Goal: Obtain resource: Download file/media

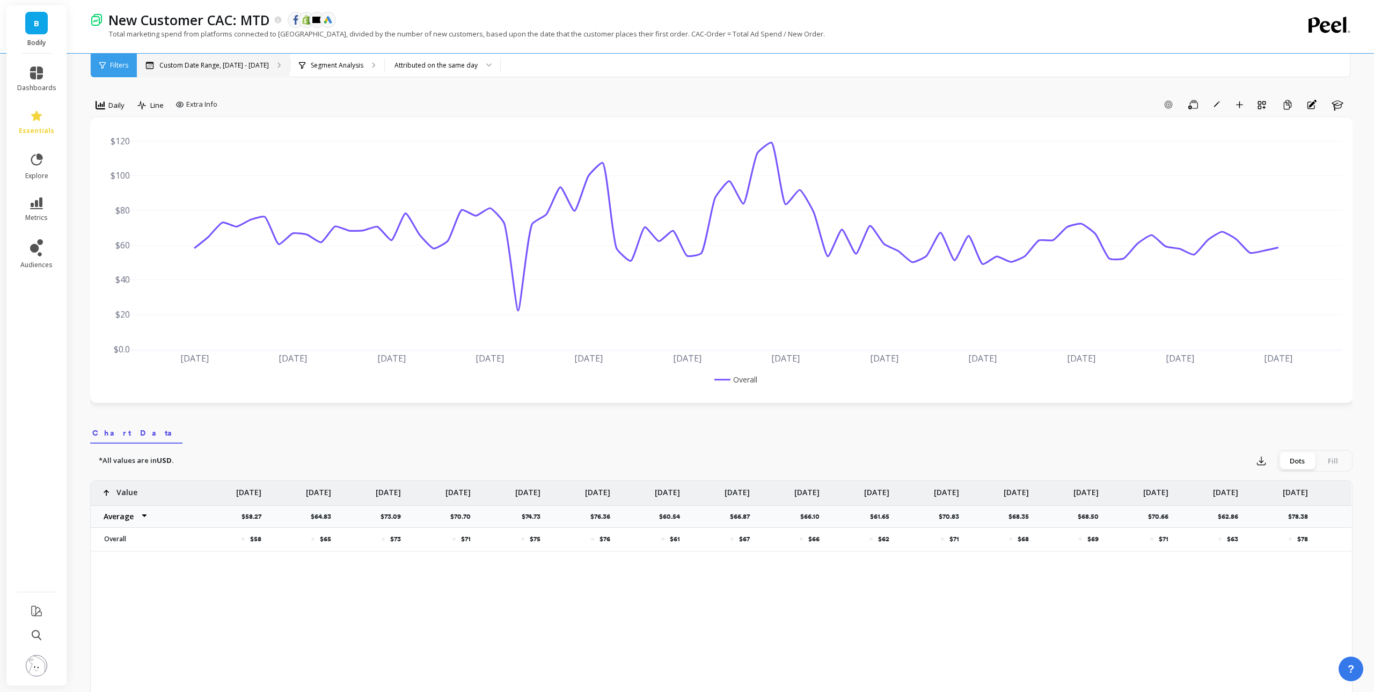
click at [246, 70] on div "Custom Date Range, Jun 1 - Aug 17" at bounding box center [213, 66] width 153 height 24
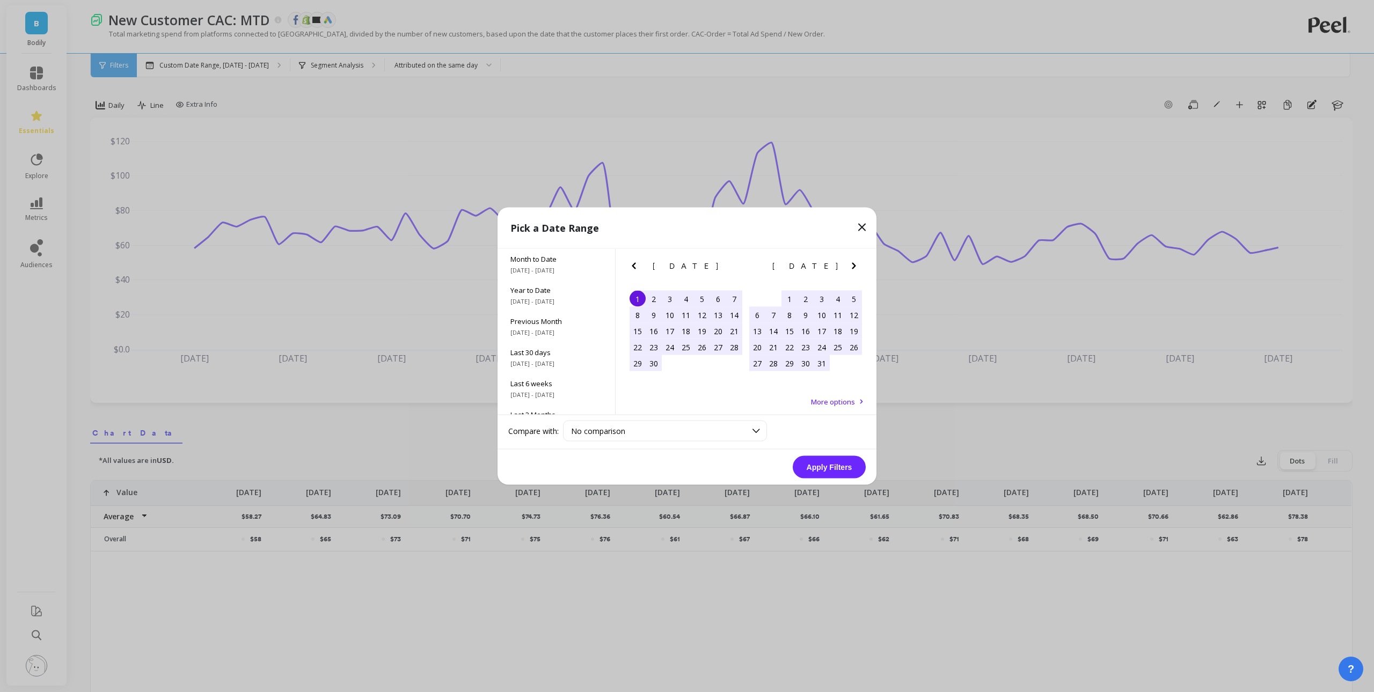
click at [855, 268] on icon "Next Month" at bounding box center [854, 266] width 13 height 13
click at [654, 312] on div "7" at bounding box center [654, 315] width 16 height 16
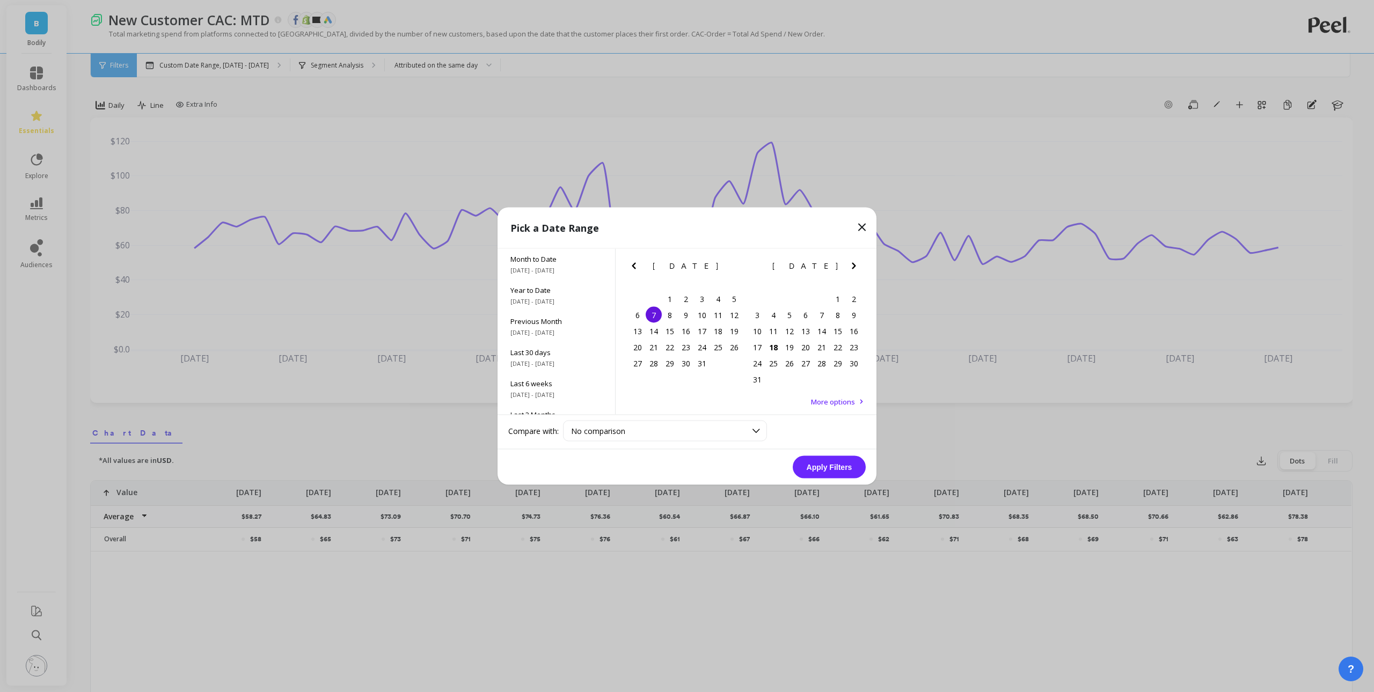
click at [821, 466] on button "Apply Filters" at bounding box center [829, 467] width 73 height 23
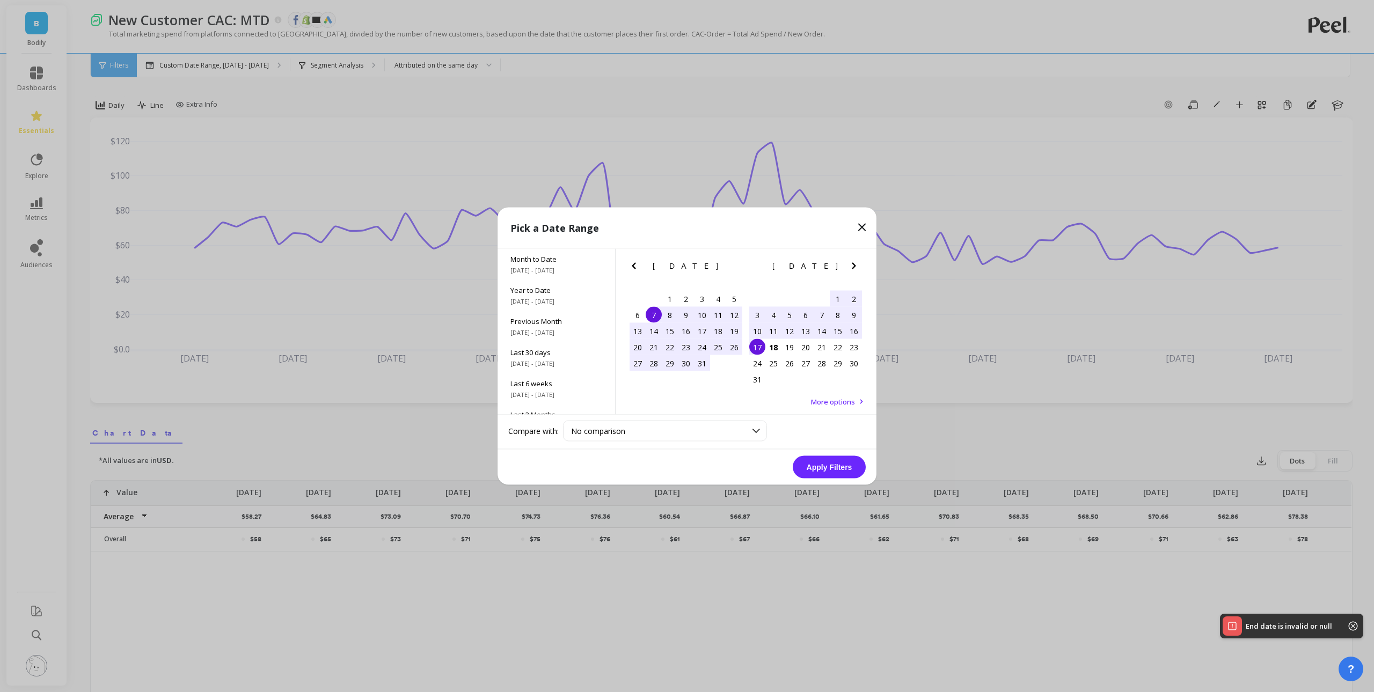
click at [760, 348] on div "17" at bounding box center [757, 347] width 16 height 16
click at [838, 472] on button "Apply Filters" at bounding box center [829, 467] width 73 height 23
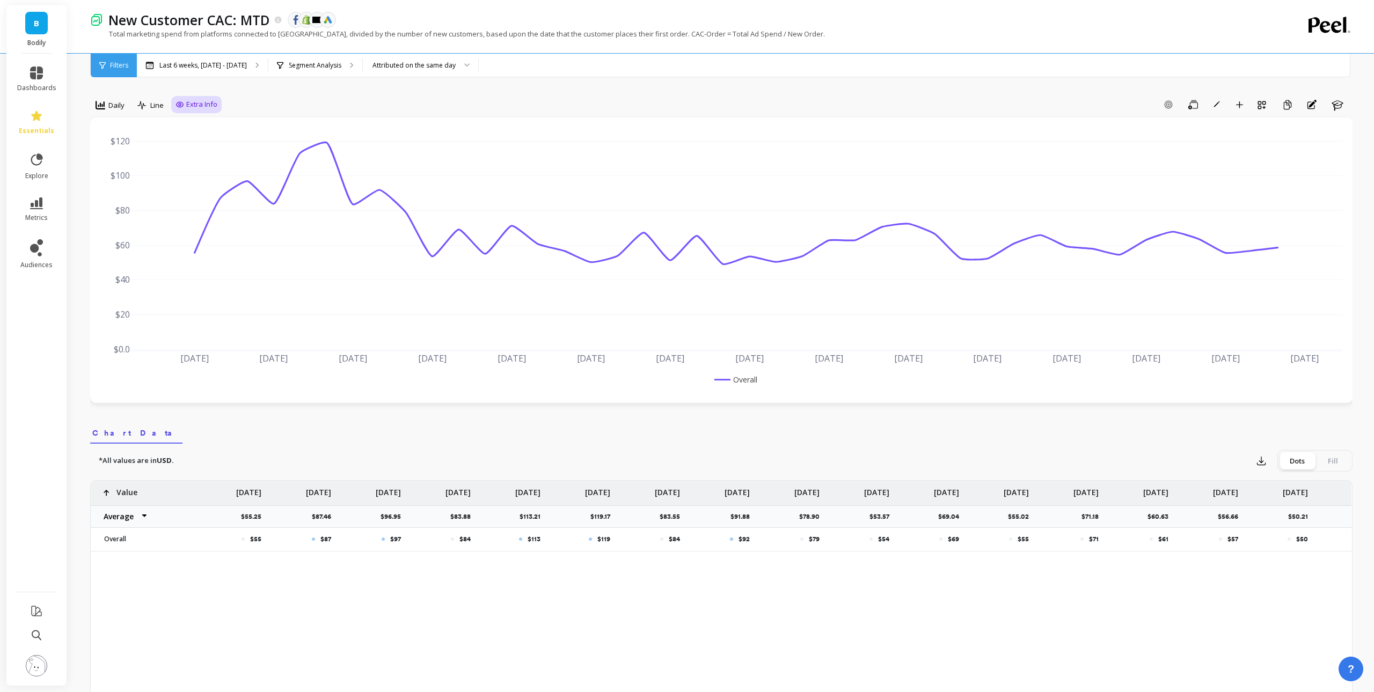
click at [199, 103] on span "Extra Info" at bounding box center [201, 104] width 31 height 11
click at [202, 170] on input "Values" at bounding box center [199, 167] width 38 height 11
checkbox input "true"
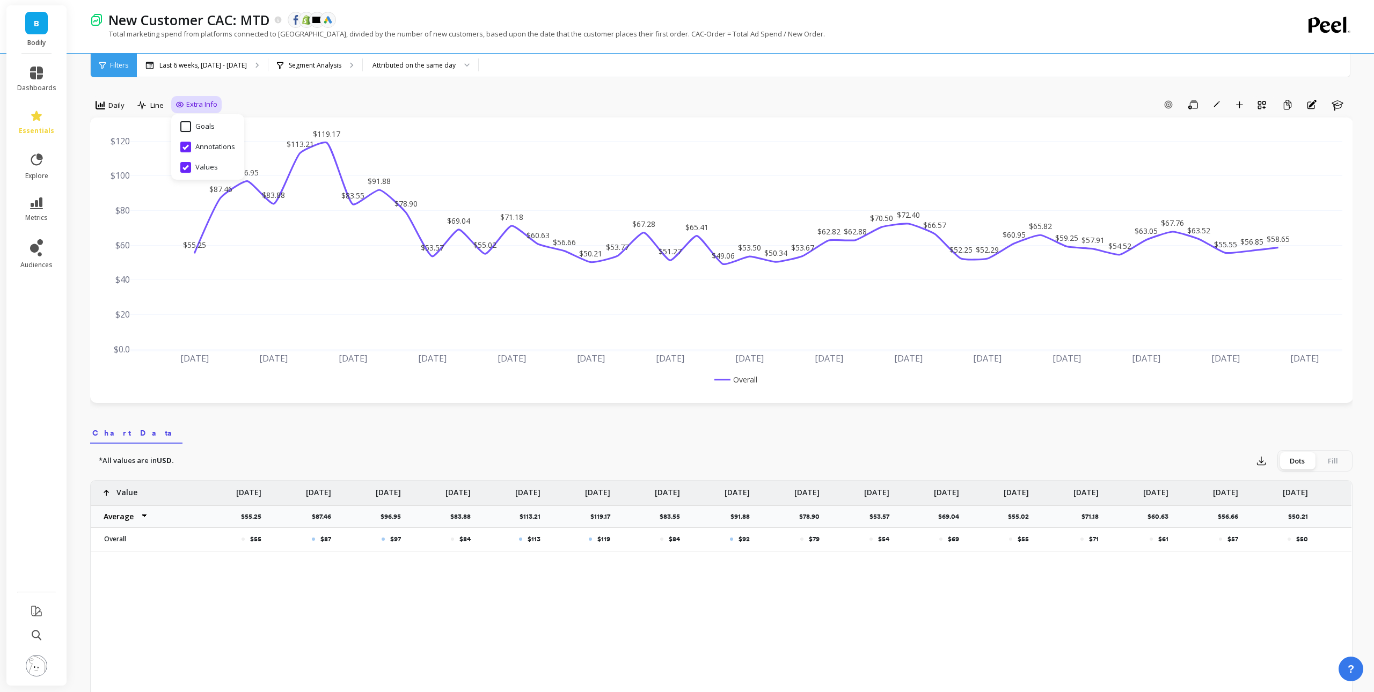
click at [849, 98] on div "Add Goal Save Rename Add to Dashboard Create a Copy Annotations Learn" at bounding box center [787, 104] width 1131 height 17
click at [1262, 459] on icon "button" at bounding box center [1261, 461] width 11 height 11
click at [1292, 490] on button "CSV" at bounding box center [1300, 490] width 96 height 19
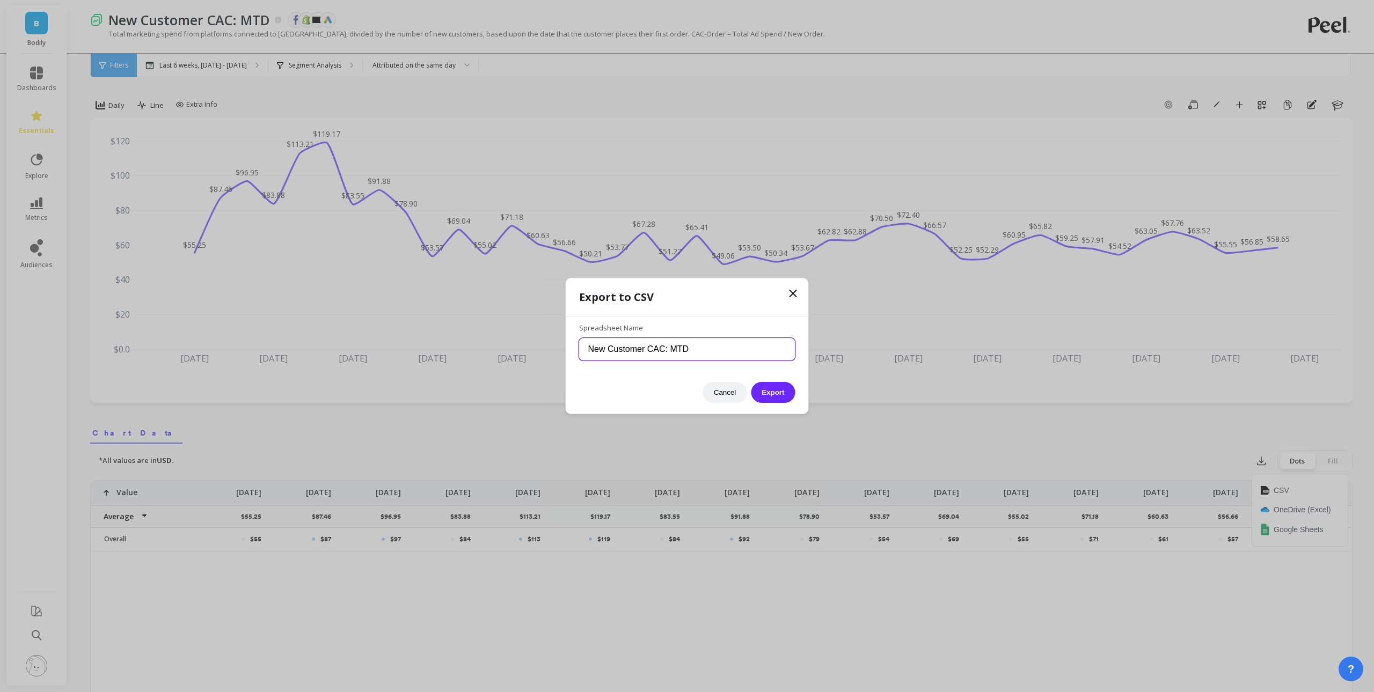
click at [696, 353] on input "New Customer CAC: MTD" at bounding box center [687, 349] width 216 height 23
type input "New Customer CAC: l6w"
click at [566, 410] on div "Export to CSV Spreadsheet Name New Customer CAC: l6w Cancel Export" at bounding box center [687, 346] width 243 height 136
click at [776, 396] on button "Export" at bounding box center [773, 392] width 44 height 21
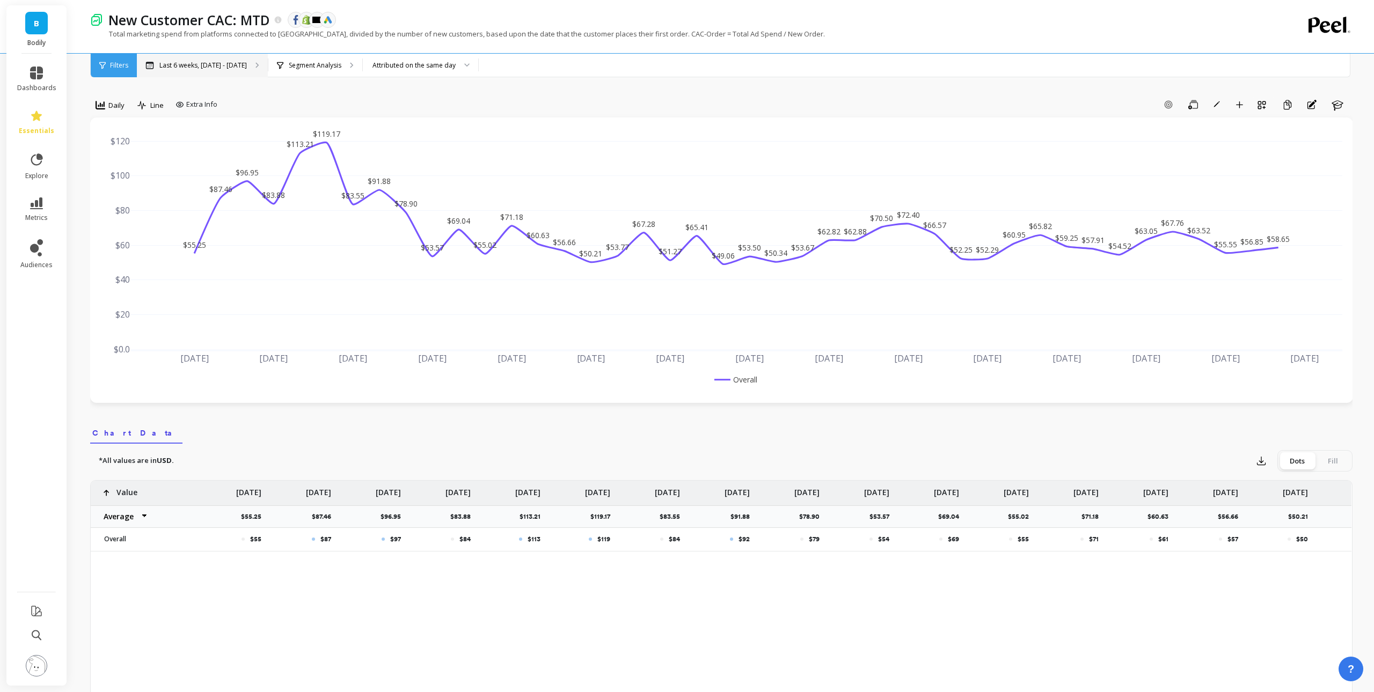
click at [228, 63] on p "Last 6 weeks, Jul 7 - Aug 17" at bounding box center [202, 65] width 87 height 9
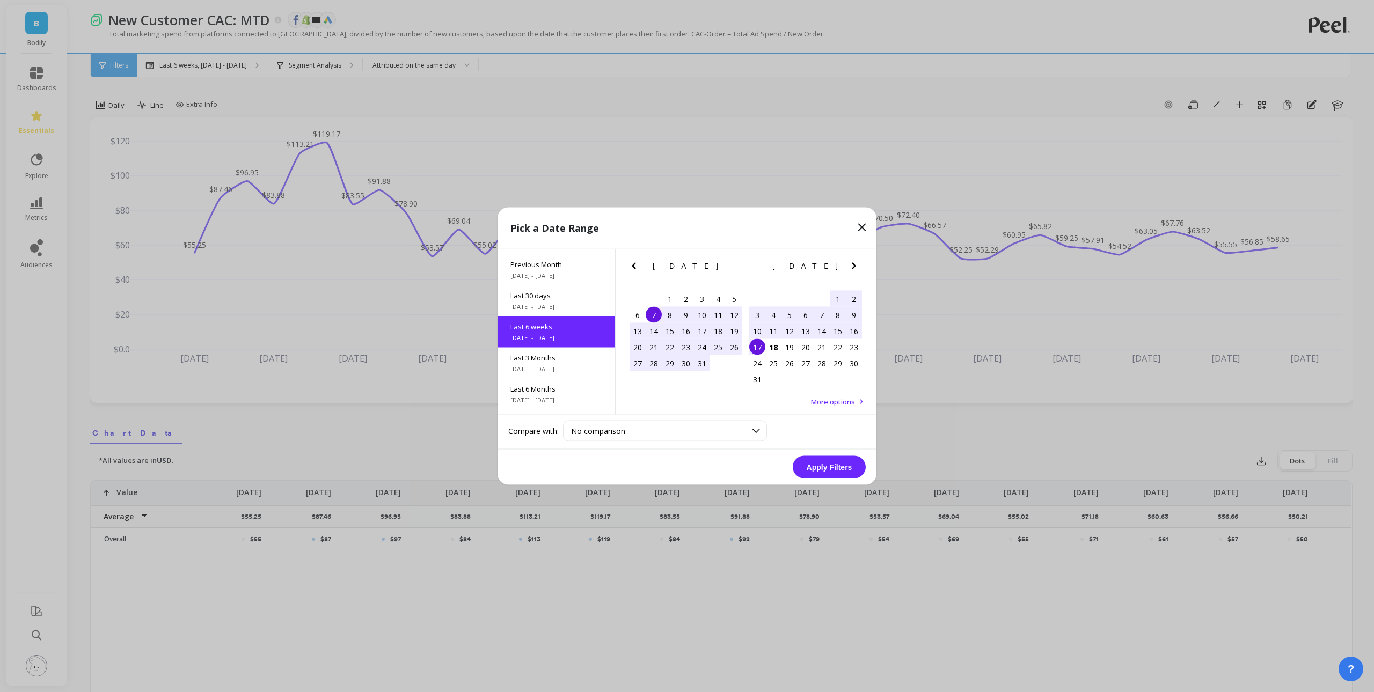
click at [857, 223] on icon at bounding box center [862, 227] width 13 height 13
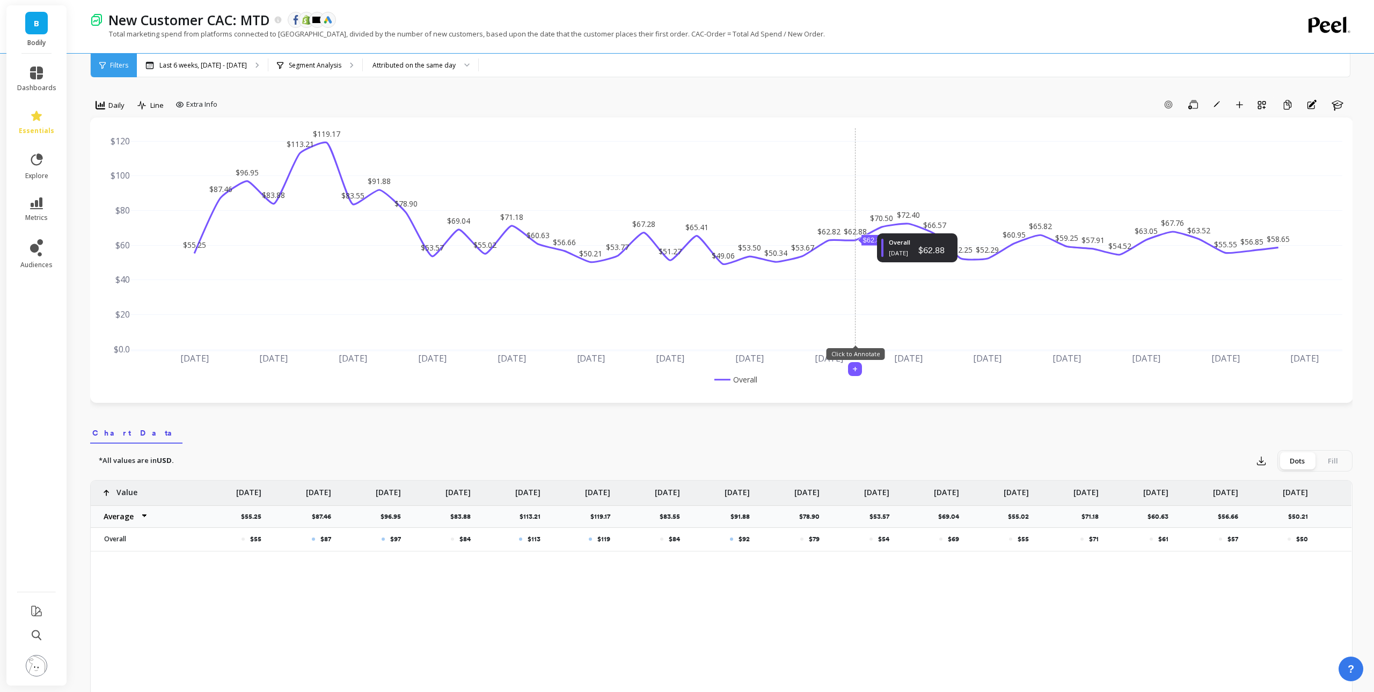
scroll to position [1, 0]
click at [122, 103] on span "Daily" at bounding box center [116, 104] width 16 height 10
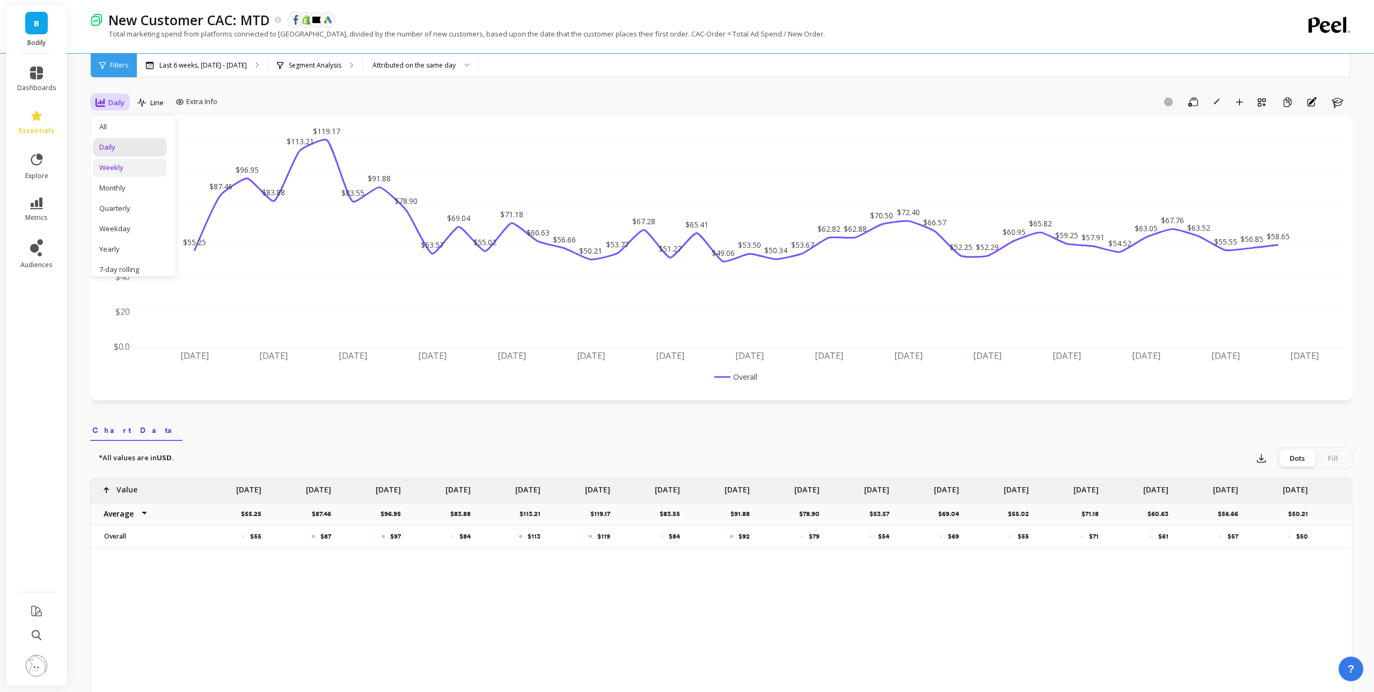
click at [126, 165] on div "Weekly" at bounding box center [129, 168] width 61 height 10
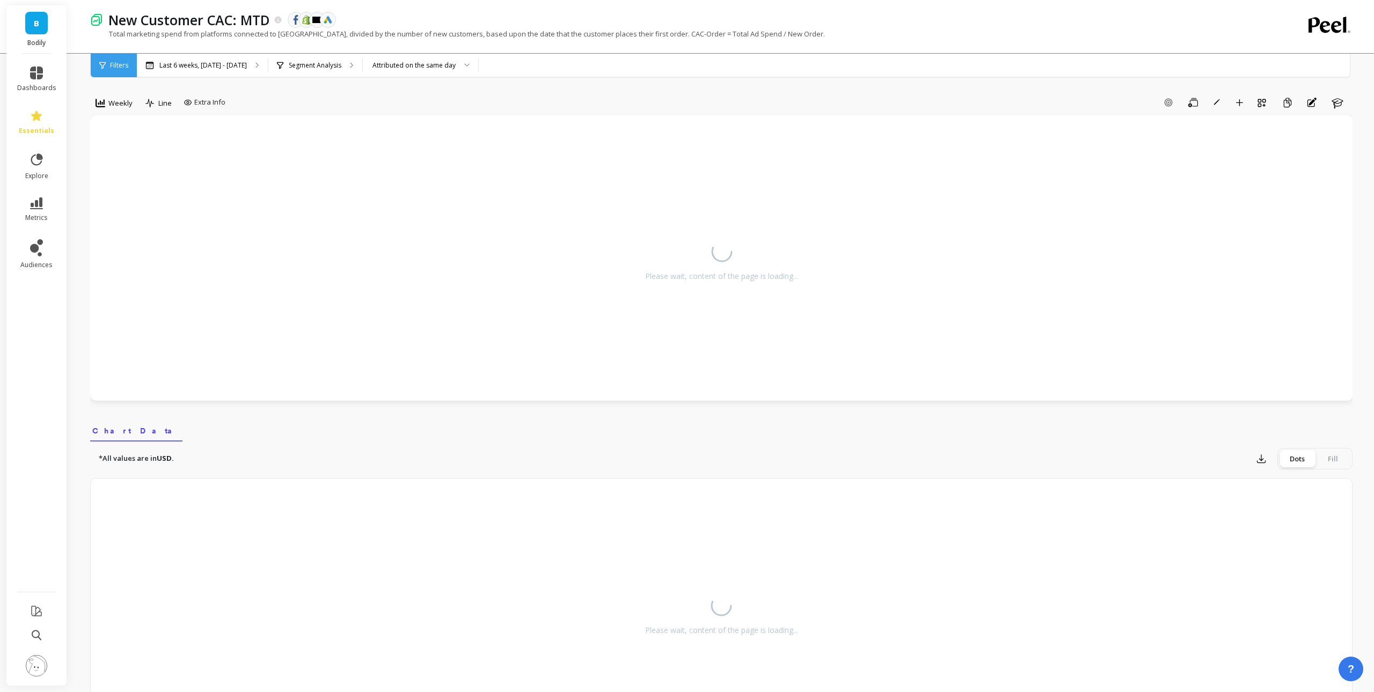
scroll to position [0, 0]
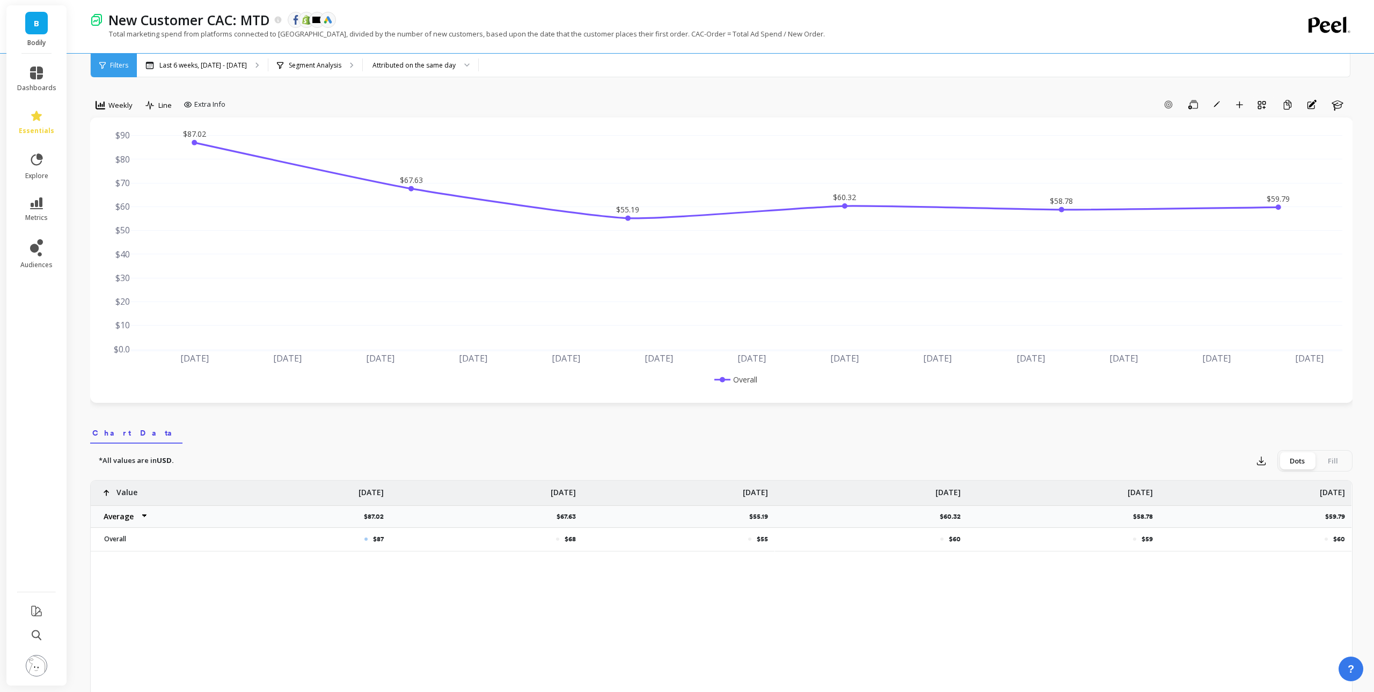
click at [841, 444] on div "*All values are in USD. Export Dots Fill $87 $68 $55 $60 $59 $60 Value Average …" at bounding box center [721, 642] width 1262 height 396
